Goal: Task Accomplishment & Management: Manage account settings

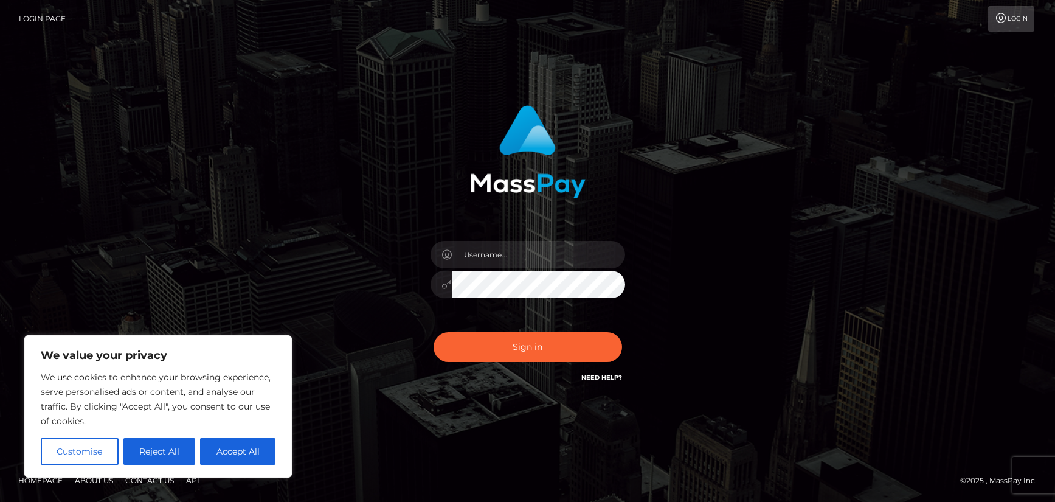
click at [625, 241] on div at bounding box center [625, 241] width 0 height 0
type input "clarabelle.says@gmail.com"
click at [560, 348] on button "Sign in" at bounding box center [528, 347] width 189 height 30
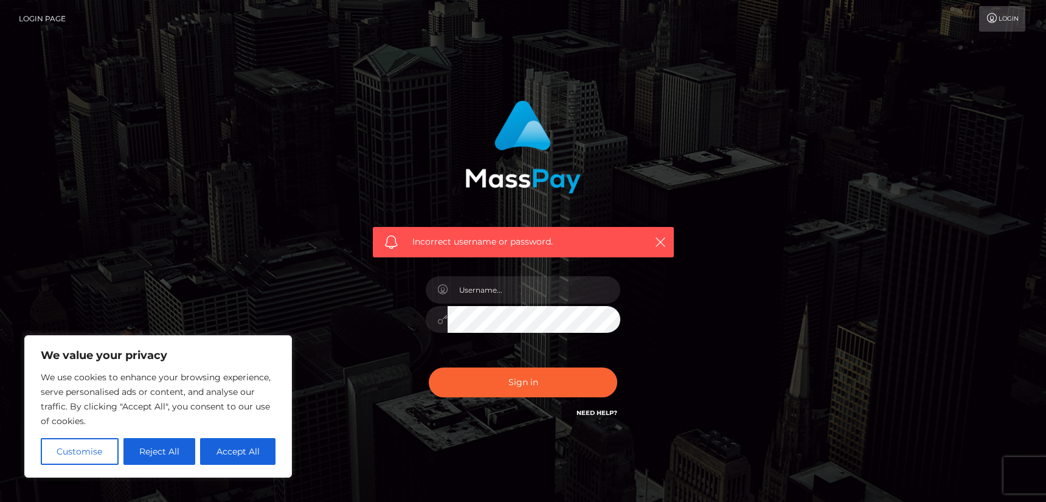
click at [40, 18] on link "Login Page" at bounding box center [42, 19] width 47 height 26
